Goal: Information Seeking & Learning: Find specific page/section

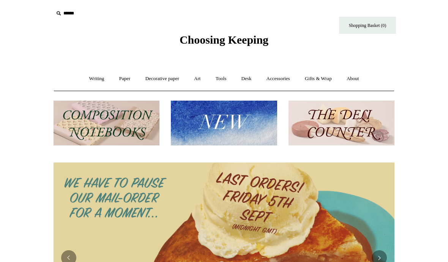
click at [168, 79] on link "Decorative paper +" at bounding box center [162, 79] width 47 height 20
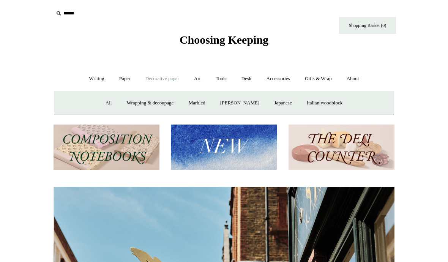
scroll to position [0, 341]
click at [104, 102] on link "All" at bounding box center [109, 103] width 20 height 20
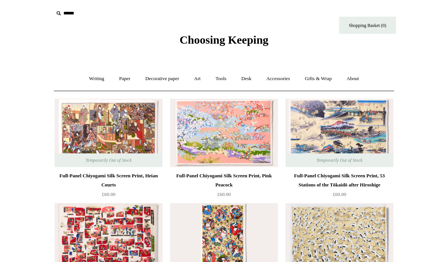
click at [123, 78] on link "Paper +" at bounding box center [124, 79] width 25 height 20
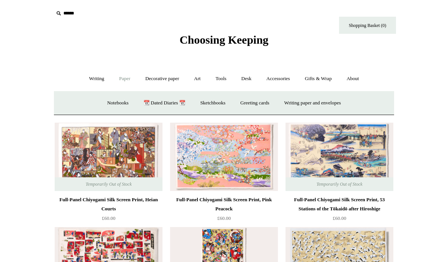
click at [217, 105] on link "Sketchbooks +" at bounding box center [212, 103] width 39 height 20
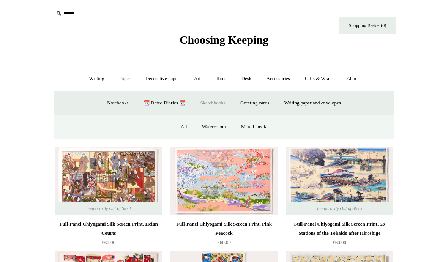
click at [259, 128] on link "Mixed media" at bounding box center [254, 127] width 40 height 20
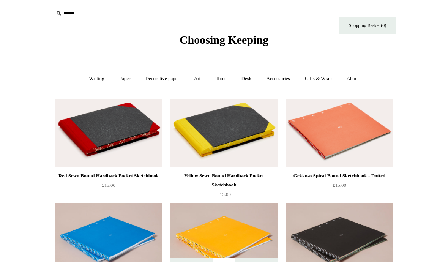
click at [123, 79] on link "Paper +" at bounding box center [124, 79] width 25 height 20
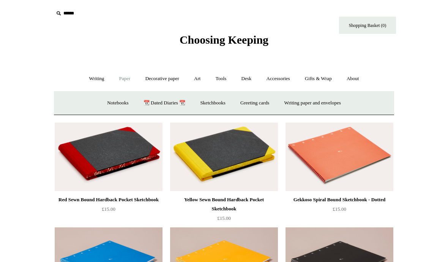
click at [164, 80] on link "Decorative paper +" at bounding box center [162, 79] width 47 height 20
click at [168, 83] on link "Decorative paper -" at bounding box center [162, 79] width 47 height 20
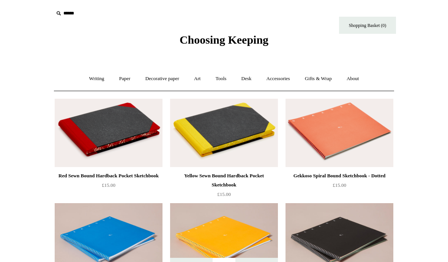
click at [169, 80] on link "Decorative paper +" at bounding box center [162, 79] width 47 height 20
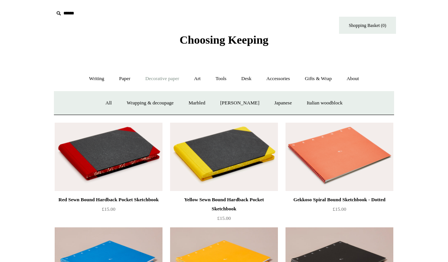
click at [160, 106] on link "Wrapping & decoupage" at bounding box center [150, 103] width 61 height 20
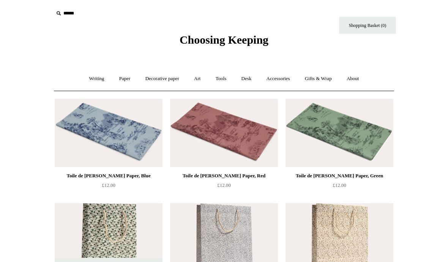
click at [124, 80] on link "Paper +" at bounding box center [124, 79] width 25 height 20
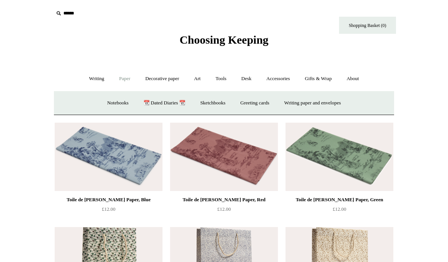
click at [172, 93] on link "📆 Dated Diaries 📆" at bounding box center [164, 103] width 55 height 20
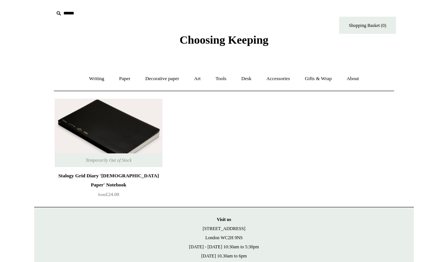
click at [168, 76] on link "Decorative paper +" at bounding box center [162, 79] width 47 height 20
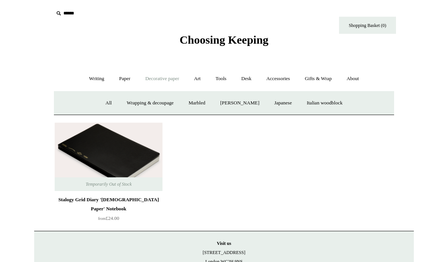
click at [337, 106] on link "Italian woodblock" at bounding box center [324, 103] width 49 height 20
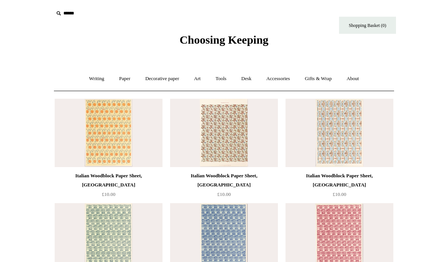
click at [78, 14] on input "text" at bounding box center [100, 13] width 93 height 14
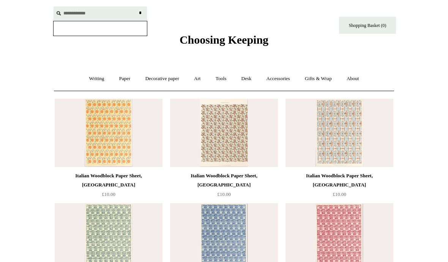
type input "**********"
click at [140, 13] on input "*" at bounding box center [140, 12] width 8 height 13
click at [113, 15] on input "**********" at bounding box center [100, 13] width 93 height 14
type input "**********"
click at [140, 13] on input "*" at bounding box center [140, 12] width 8 height 13
